Goal: Task Accomplishment & Management: Manage account settings

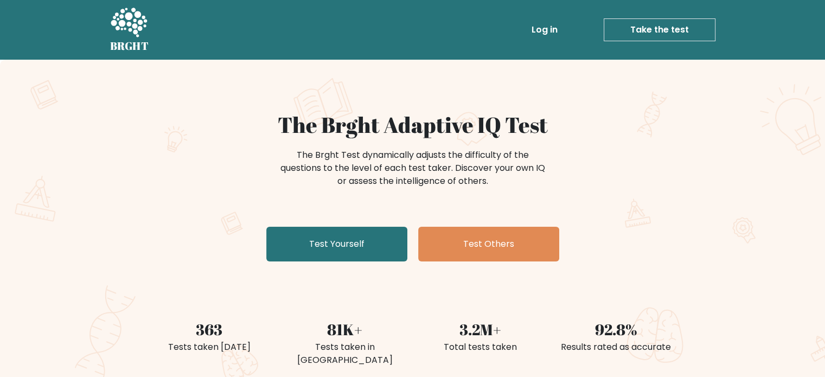
drag, startPoint x: 0, startPoint y: 0, endPoint x: 557, endPoint y: 36, distance: 558.3
click at [557, 36] on link "Log in" at bounding box center [544, 30] width 35 height 22
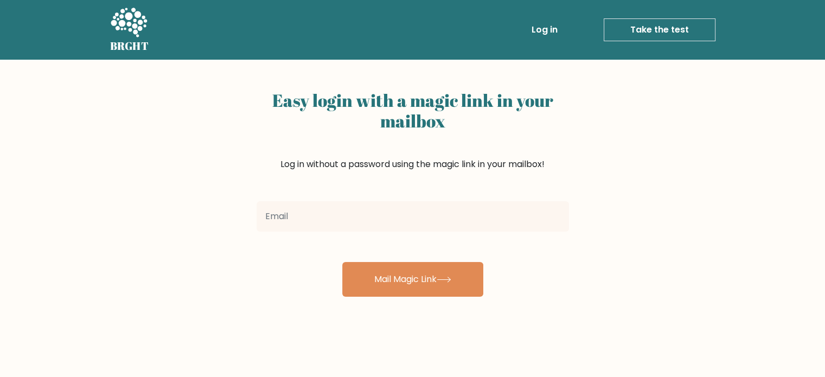
type input "u"
type input "ducanh213207@gmail.com"
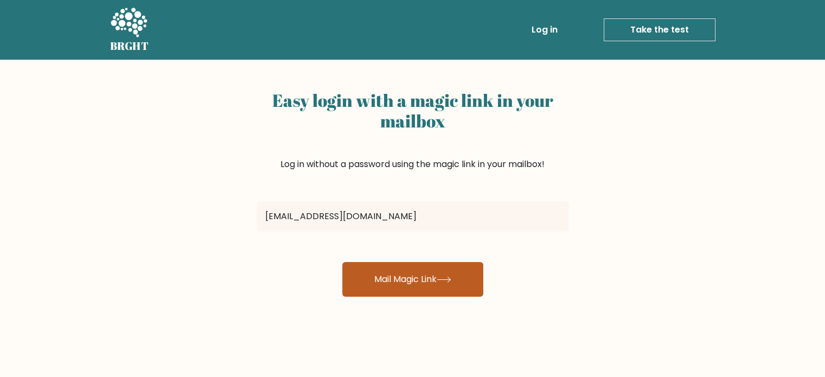
click at [399, 284] on button "Mail Magic Link" at bounding box center [412, 279] width 141 height 35
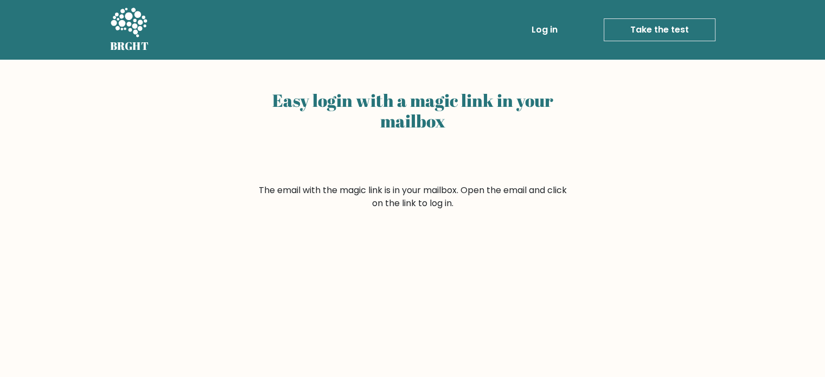
scroll to position [17, 0]
